Goal: Information Seeking & Learning: Learn about a topic

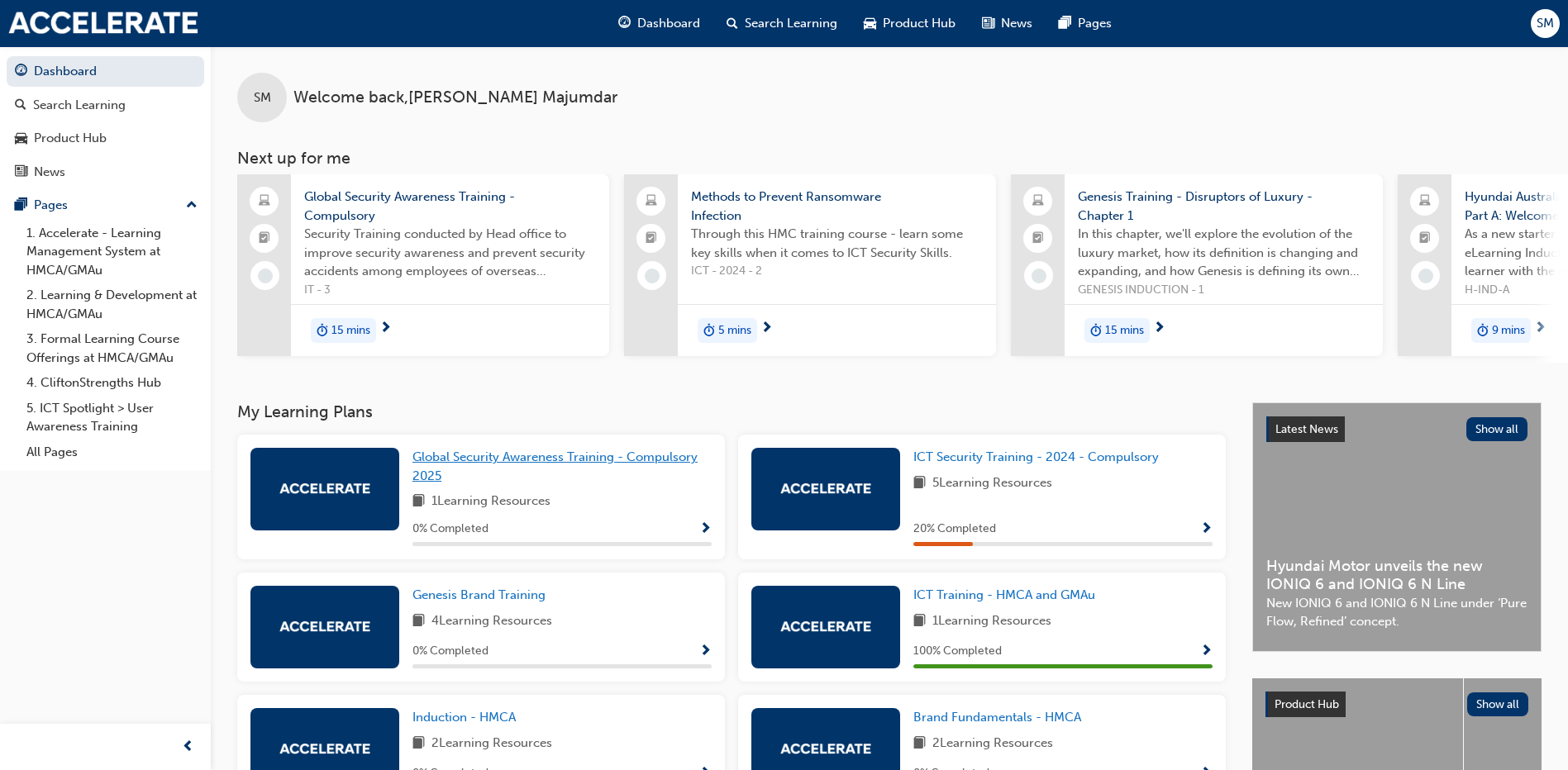
click at [519, 463] on span "Global Security Awareness Training - Compulsory 2025" at bounding box center [555, 466] width 285 height 33
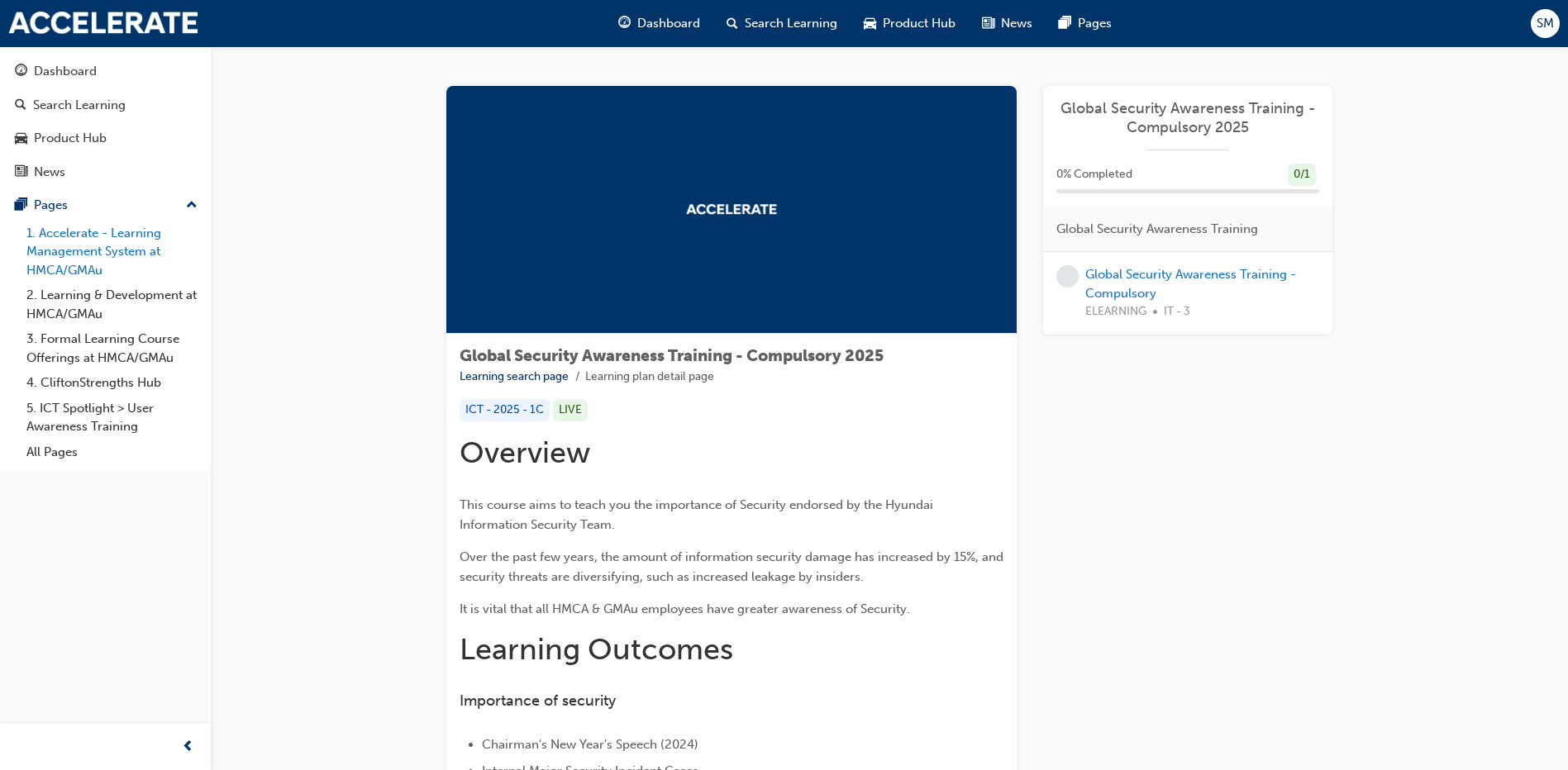
click at [105, 232] on link "1. Accelerate - Learning Management System at HMCA/GMAu" at bounding box center [112, 252] width 185 height 63
click at [1160, 279] on link "Global Security Awareness Training - Compulsory" at bounding box center [1190, 283] width 210 height 33
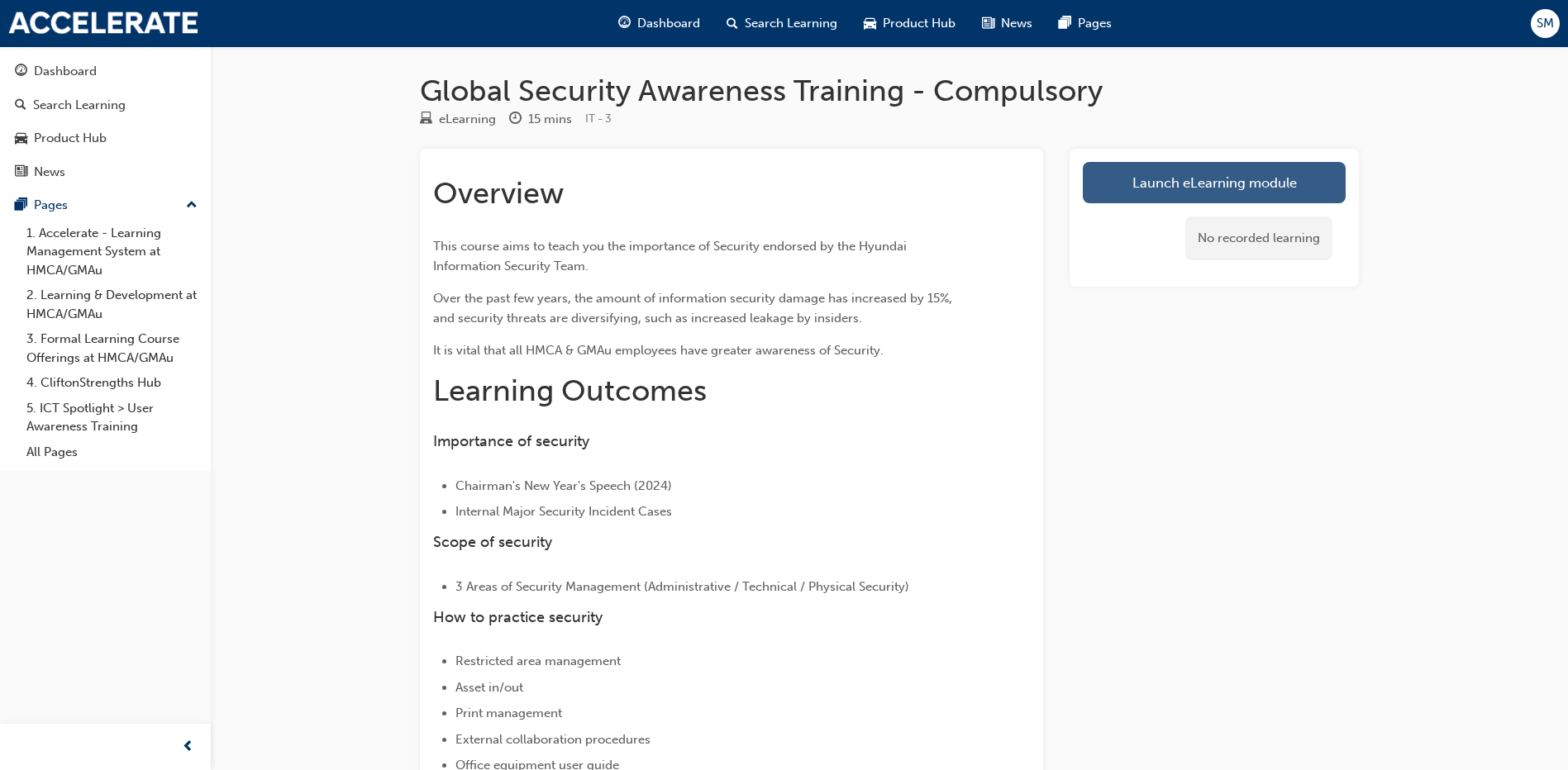
click at [1191, 185] on link "Launch eLearning module" at bounding box center [1214, 183] width 263 height 41
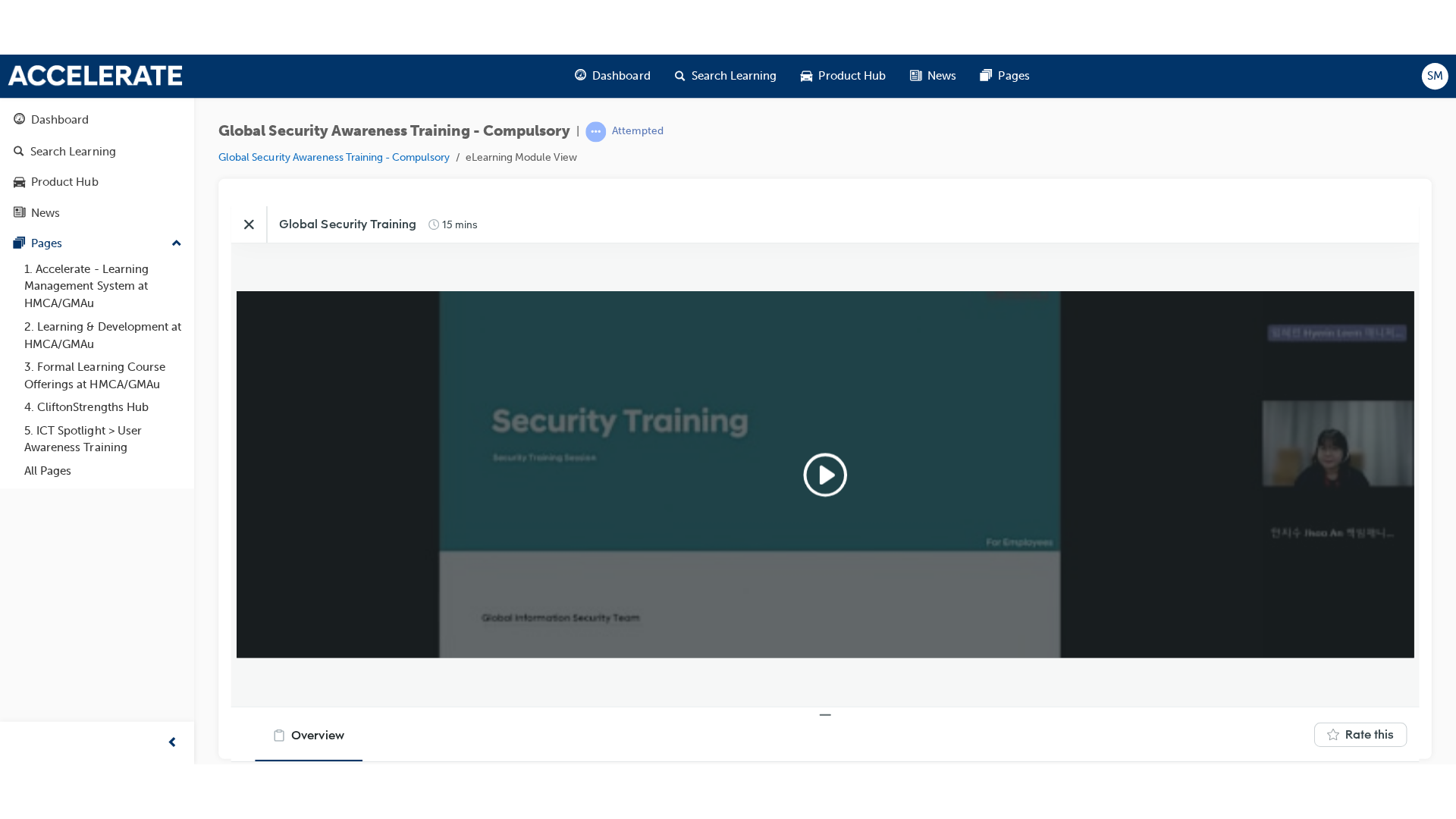
scroll to position [388, 1207]
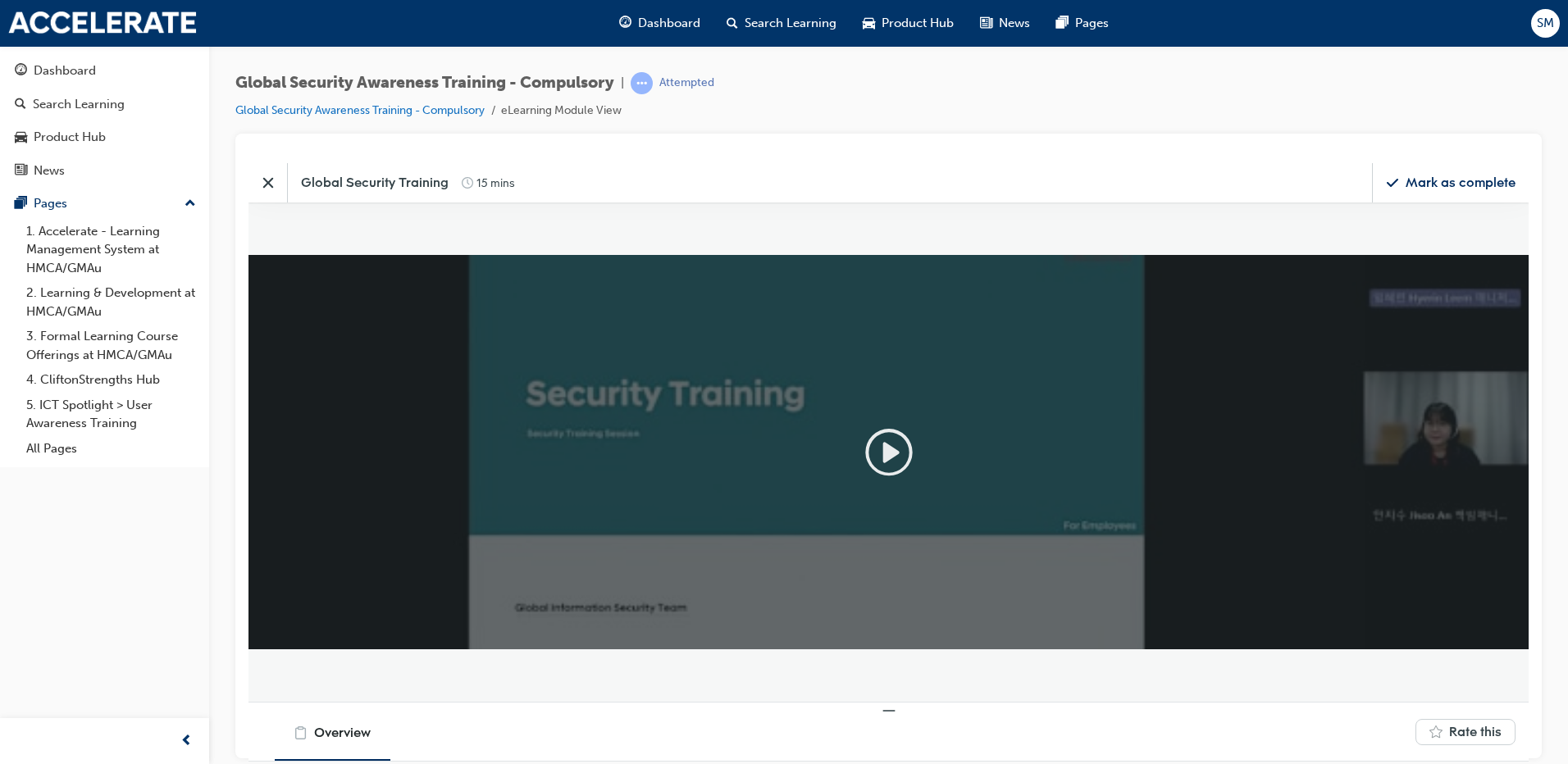
click at [887, 453] on icon "Play" at bounding box center [891, 451] width 13 height 17
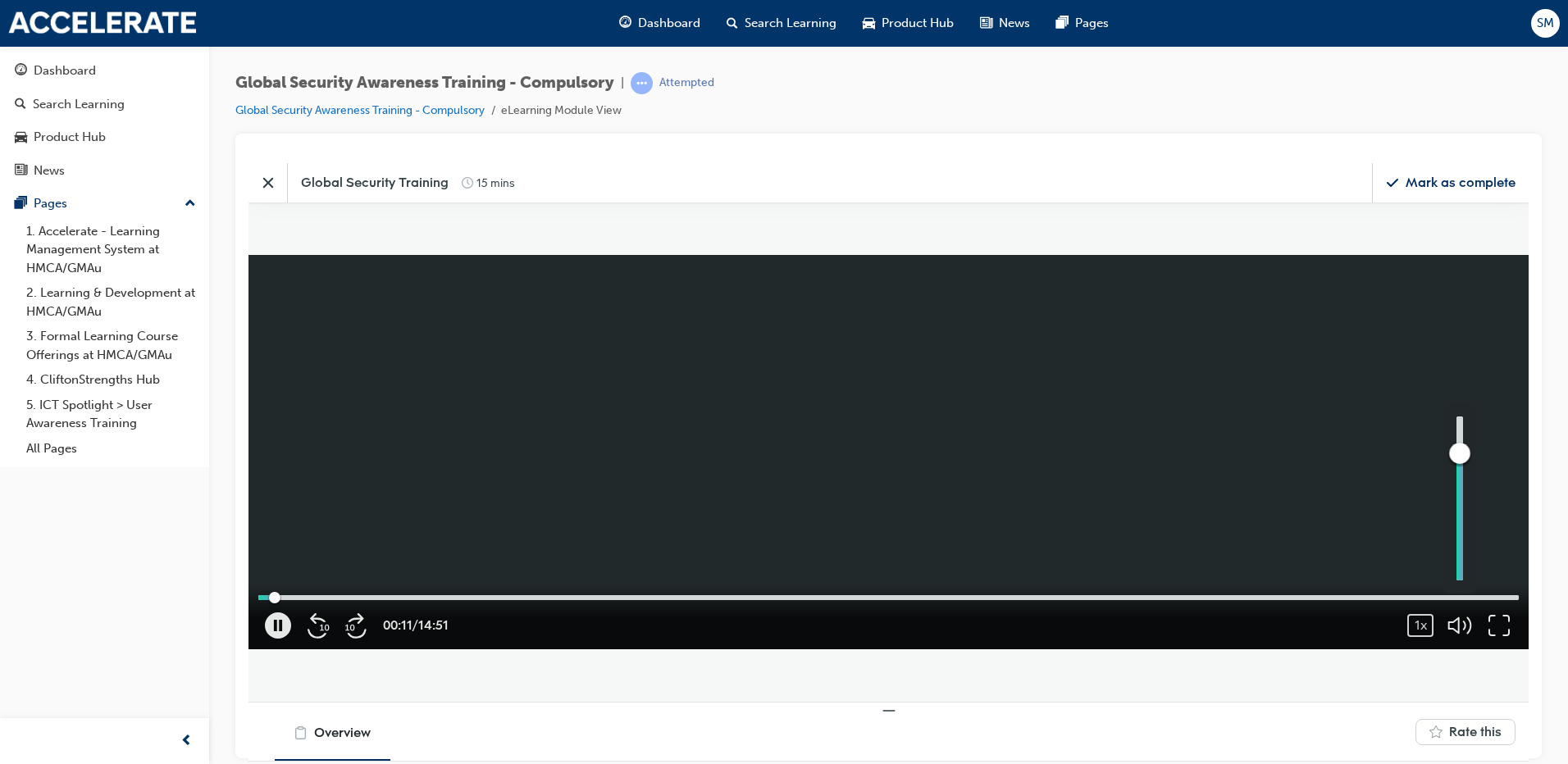
drag, startPoint x: 1460, startPoint y: 491, endPoint x: 1461, endPoint y: 452, distance: 39.0
click at [1461, 452] on div "button" at bounding box center [1460, 452] width 21 height 21
click at [1497, 625] on icon "button" at bounding box center [1499, 624] width 26 height 26
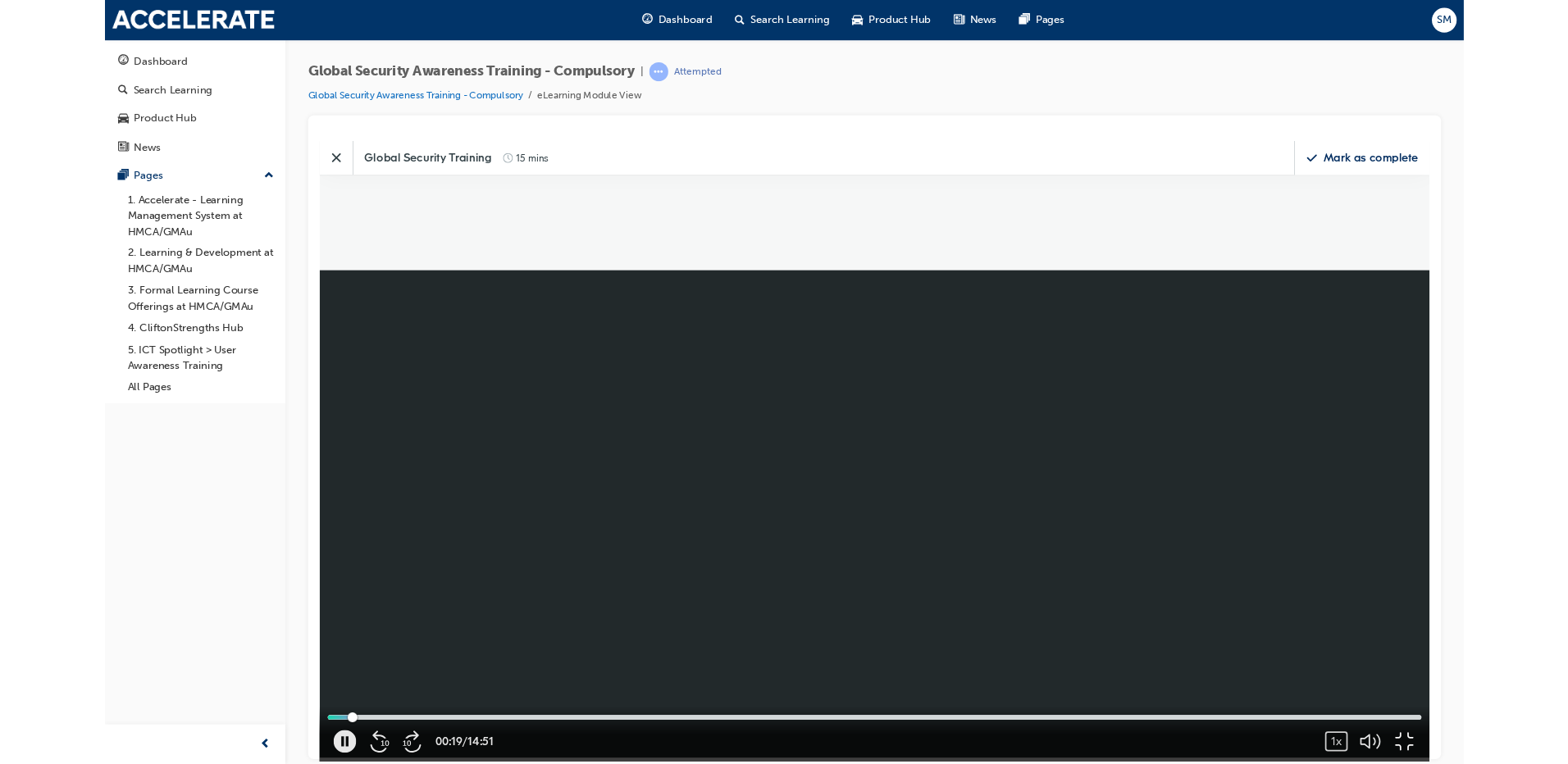
scroll to position [707, 1600]
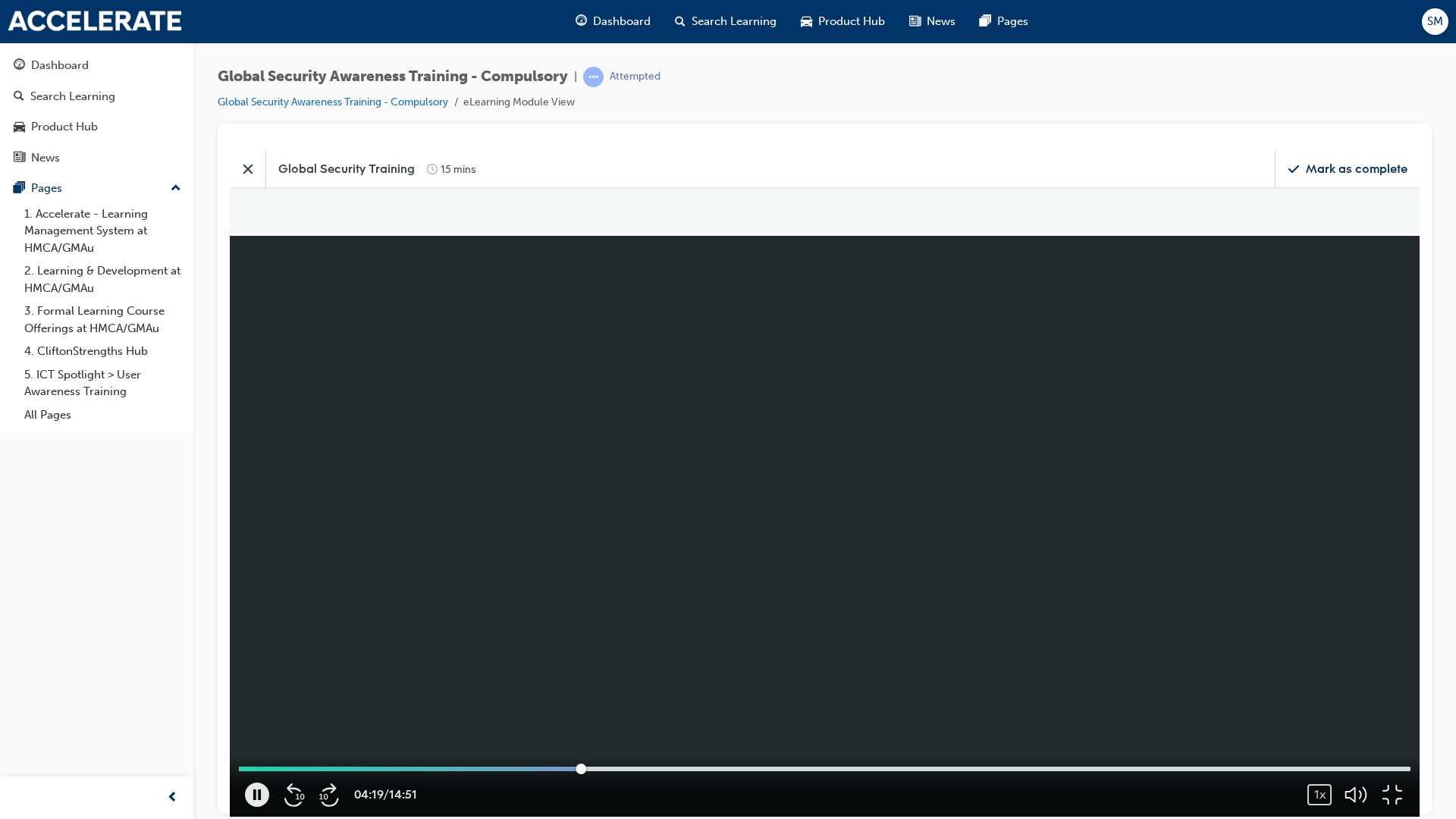
click at [1340, 178] on video at bounding box center [825, 483] width 1190 height 665
click at [1338, 178] on video at bounding box center [825, 483] width 1190 height 665
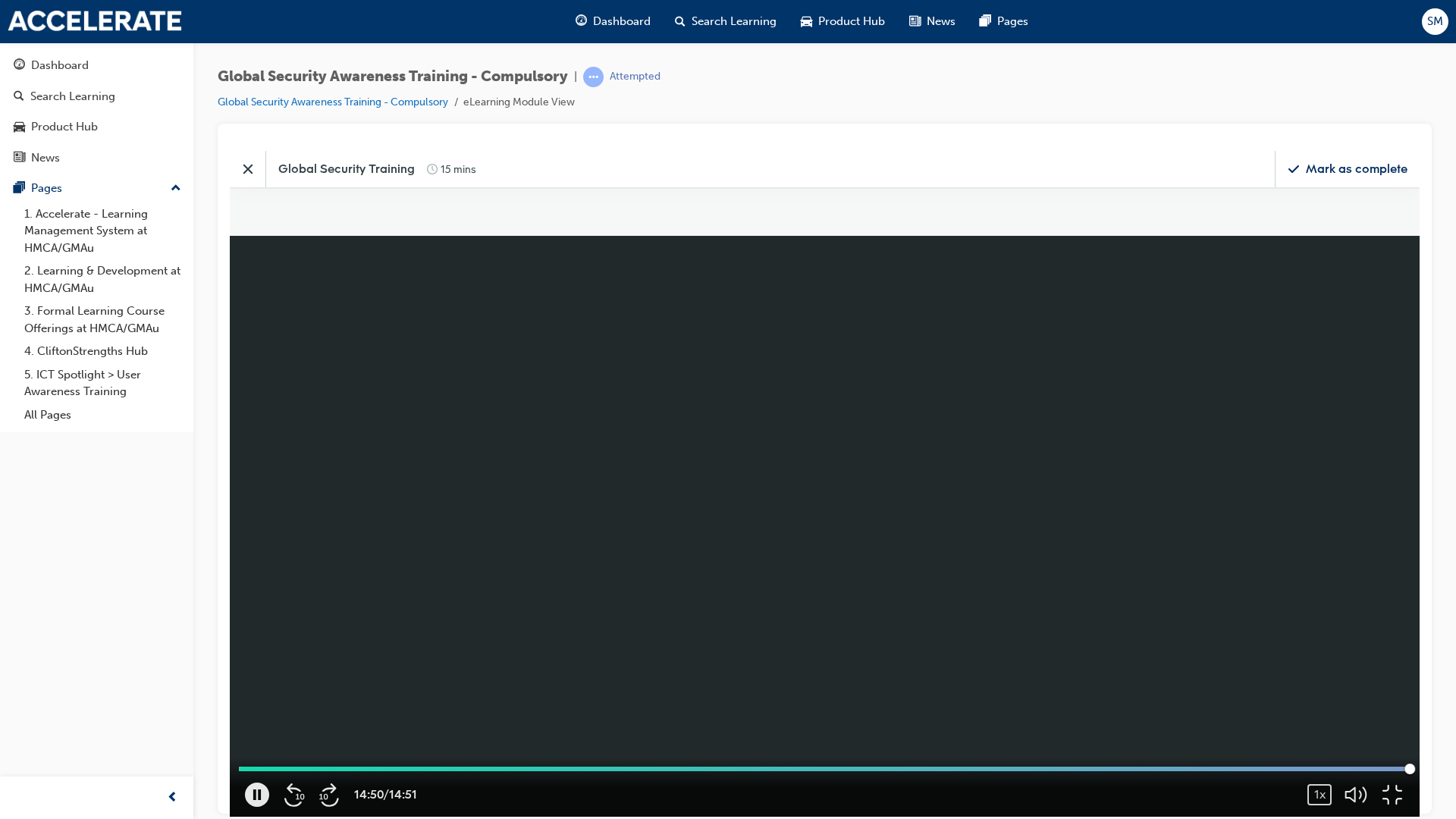
click at [414, 492] on video at bounding box center [825, 483] width 1190 height 665
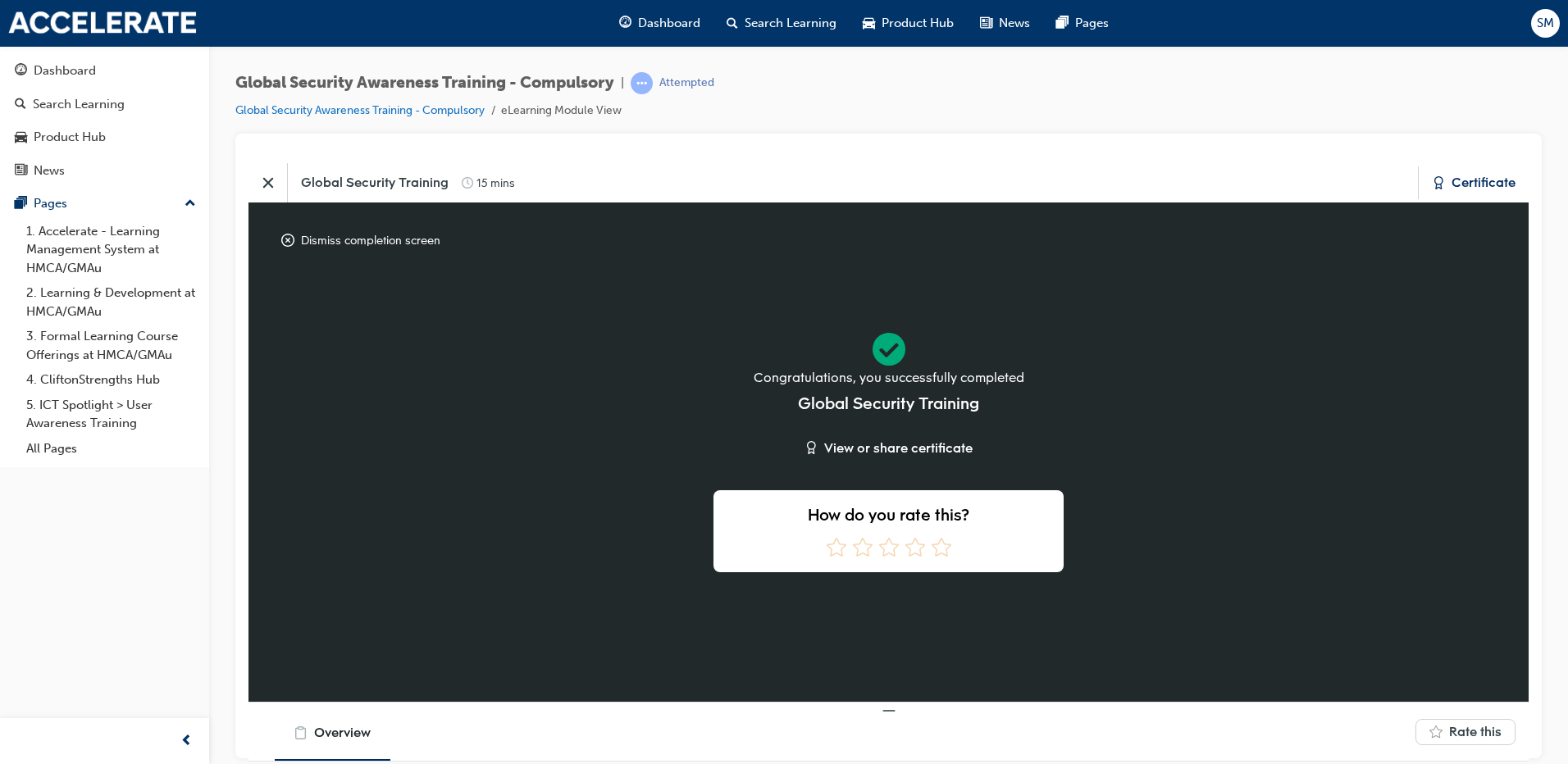
scroll to position [9, 9]
click at [935, 541] on icon at bounding box center [941, 546] width 20 height 19
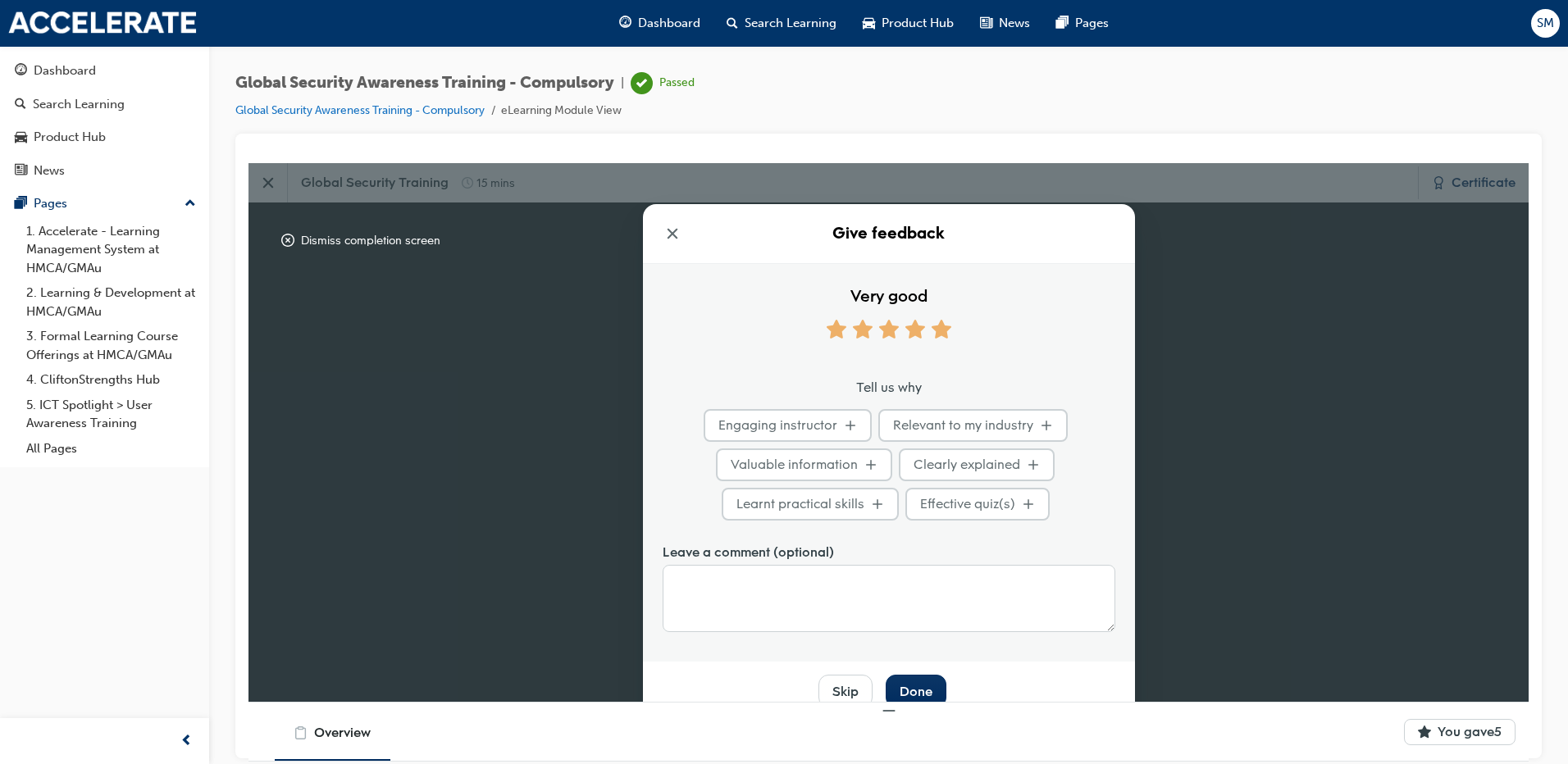
click at [817, 462] on span "Valuable information" at bounding box center [794, 463] width 127 height 19
click at [880, 419] on input "Valuable information" at bounding box center [885, 413] width 11 height 11
checkbox input "true"
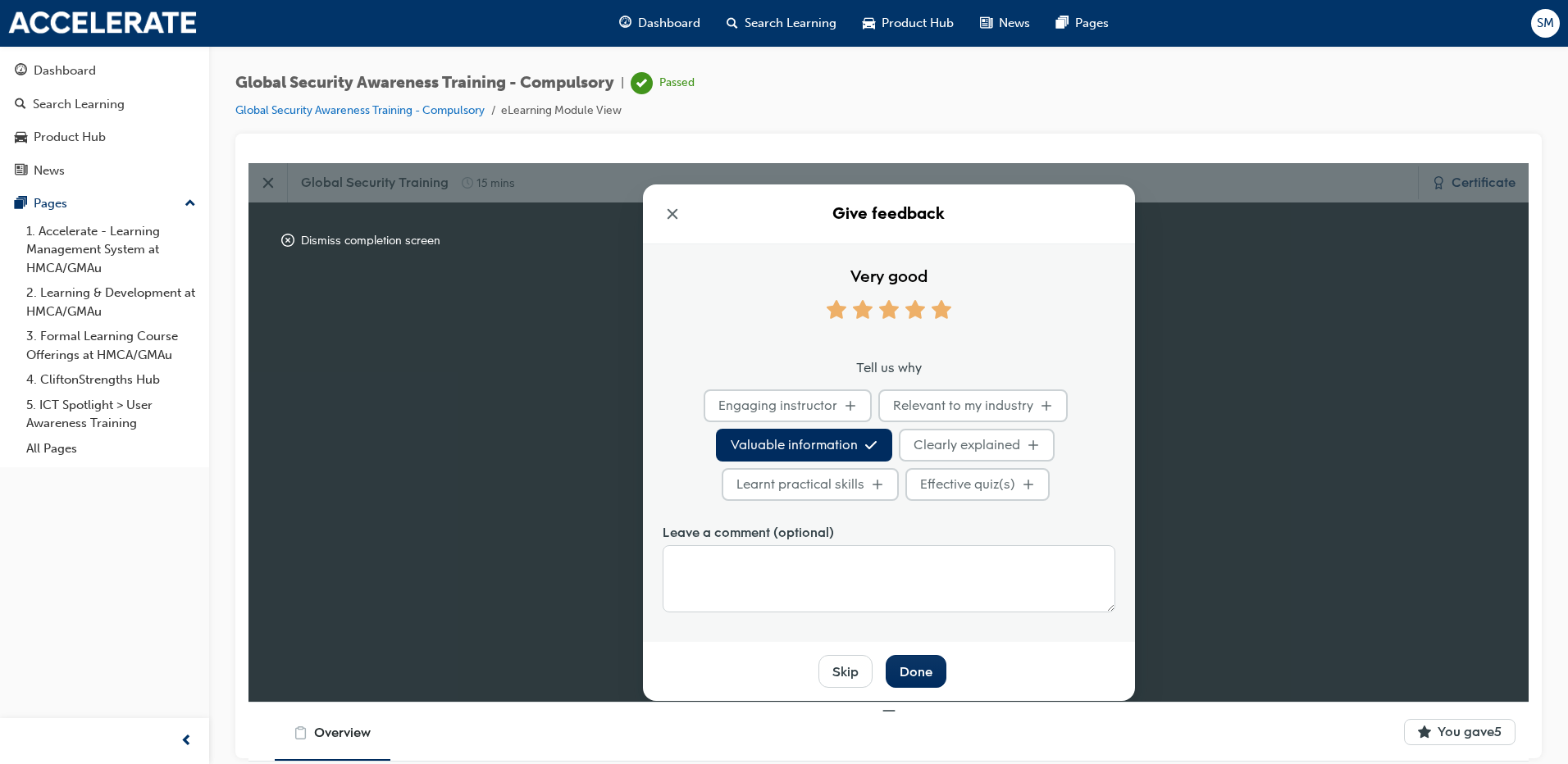
scroll to position [25, 0]
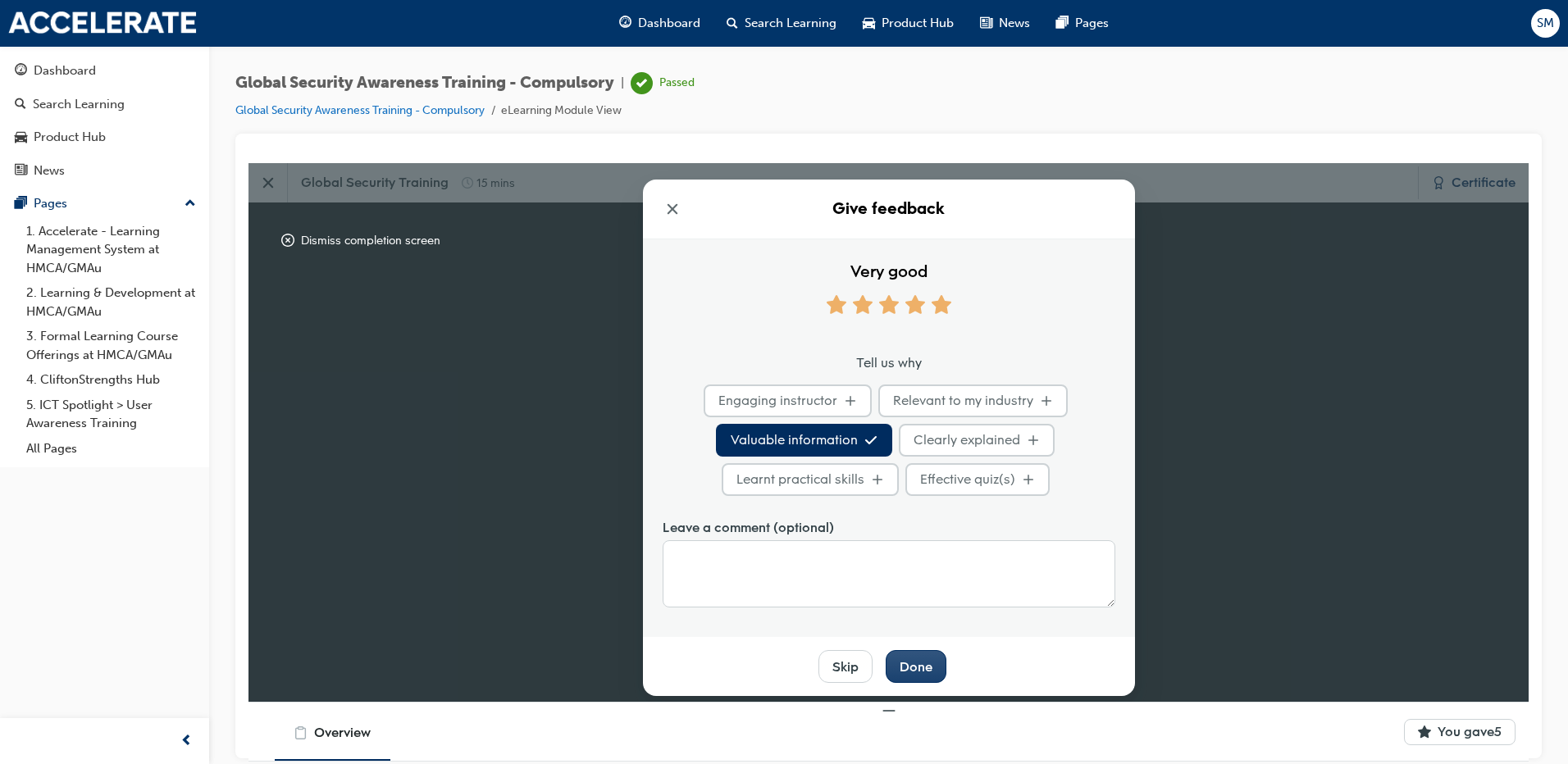
click at [919, 663] on div "Done" at bounding box center [916, 666] width 33 height 18
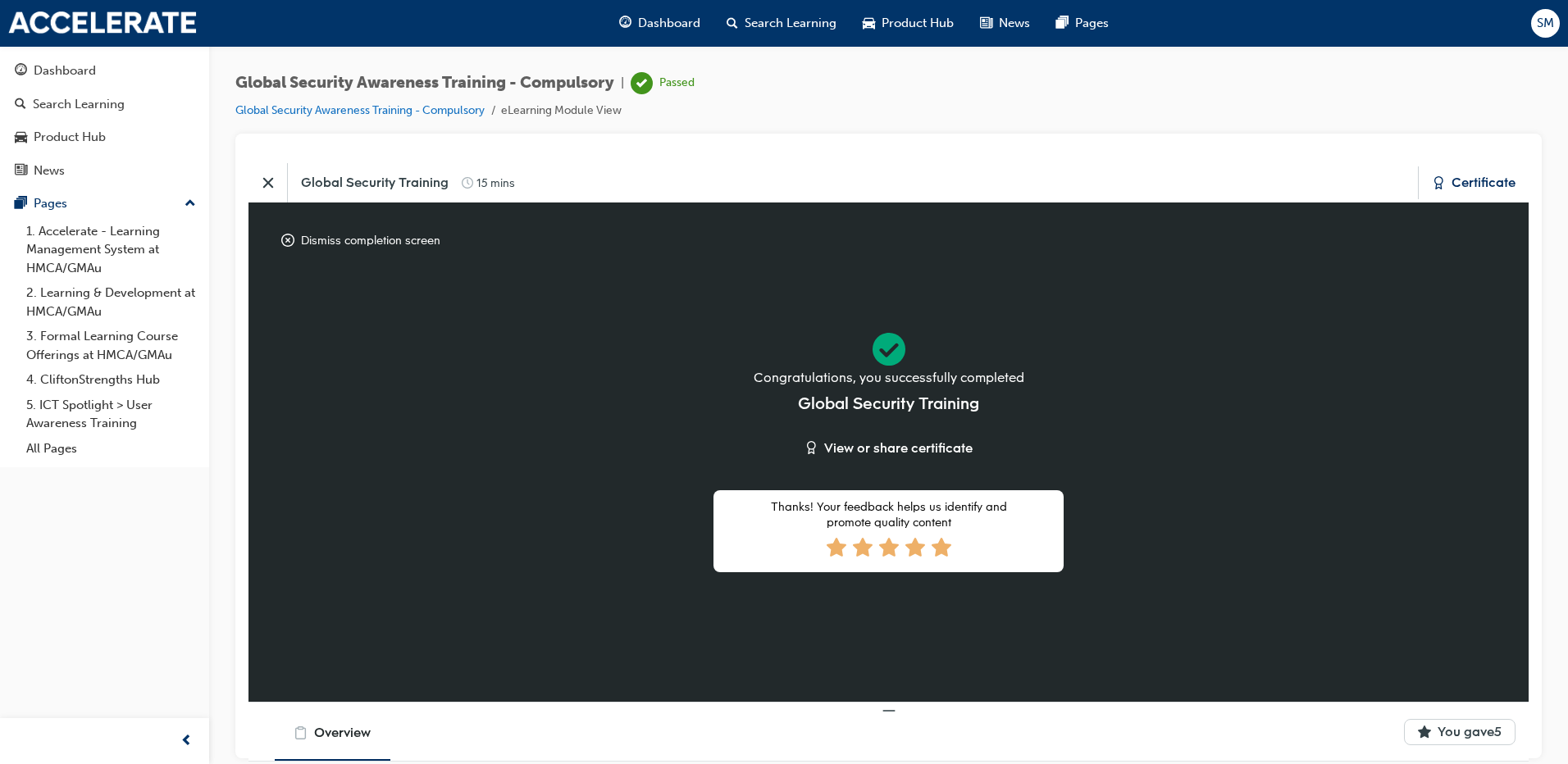
click at [268, 183] on icon "Close" at bounding box center [268, 182] width 10 height 11
